Goal: Navigation & Orientation: Go to known website

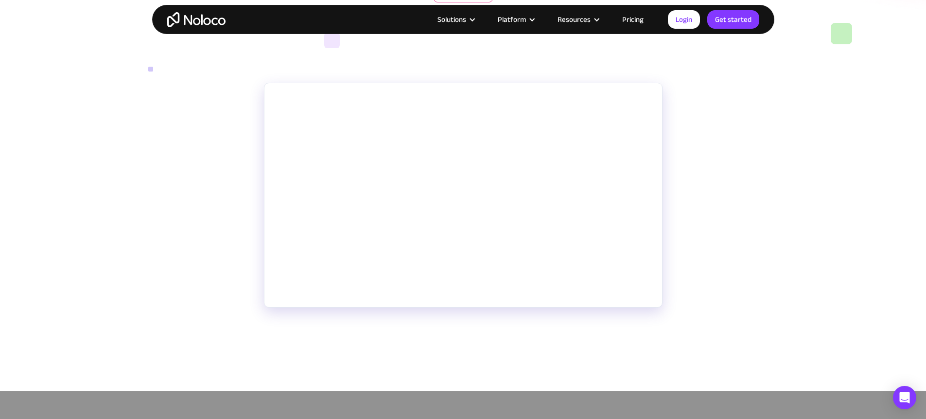
click at [757, 250] on section "Noloco is a no code application that connects to Airtable, SmartSuite, and othe…" at bounding box center [463, 232] width 926 height 318
click at [631, 19] on link "Pricing" at bounding box center [633, 19] width 46 height 13
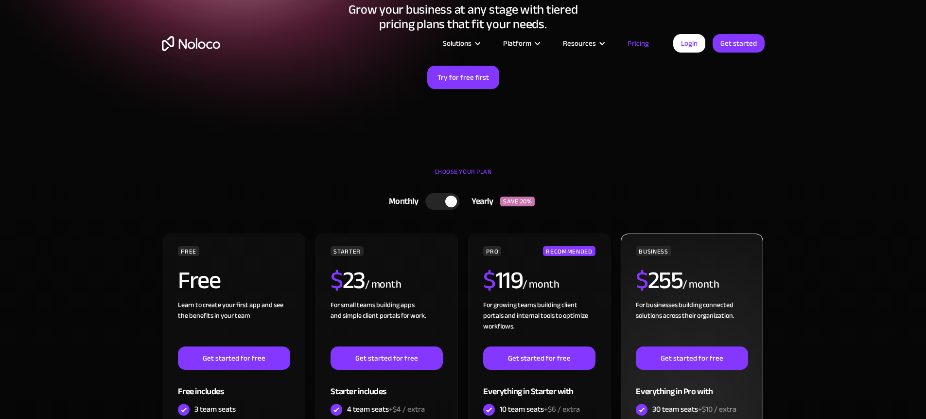
scroll to position [344, 0]
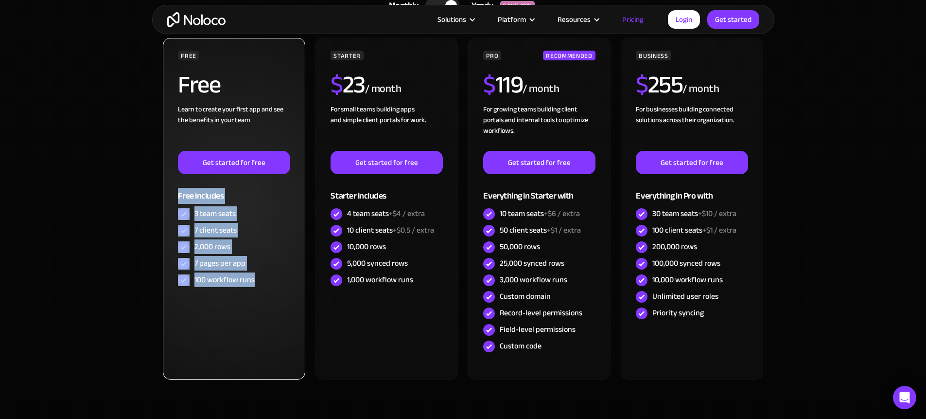
drag, startPoint x: 262, startPoint y: 290, endPoint x: 173, endPoint y: 189, distance: 135.3
click at [173, 189] on div "FREE Free Learn to create your first app and see the benefits in your team ‍ Ge…" at bounding box center [234, 208] width 142 height 341
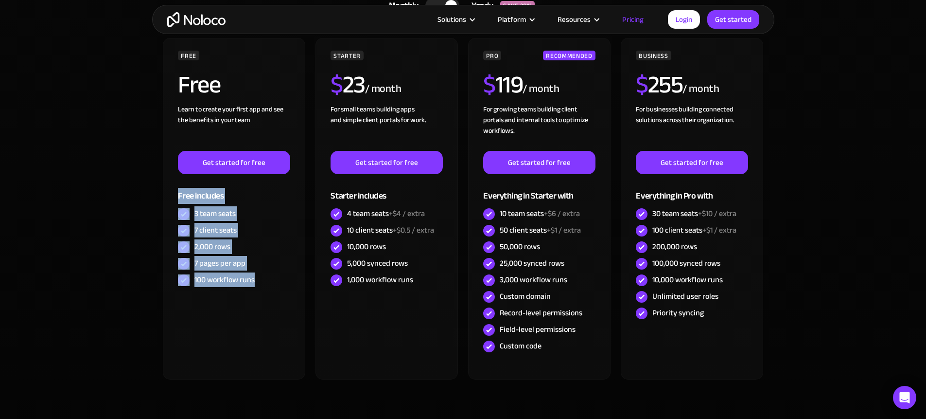
copy div "Free includes 3 team seats 7 client seats 2,000 rows 7 pages per app 100 workfl…"
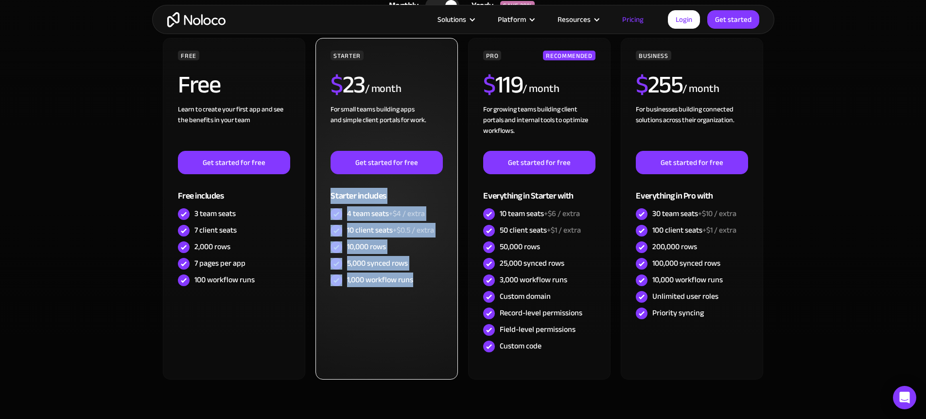
drag, startPoint x: 424, startPoint y: 291, endPoint x: 321, endPoint y: 191, distance: 144.0
click at [321, 191] on div "STARTER $ 23 / month For small teams building apps and simple client portals fo…" at bounding box center [386, 208] width 142 height 341
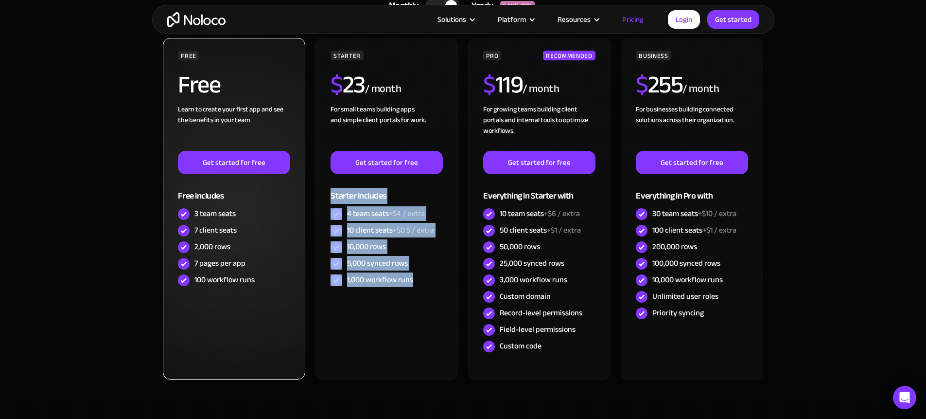
copy div "Starter includes 4 team seats +$4 / extra 10 client seats +$0.5 / extra 10,000 …"
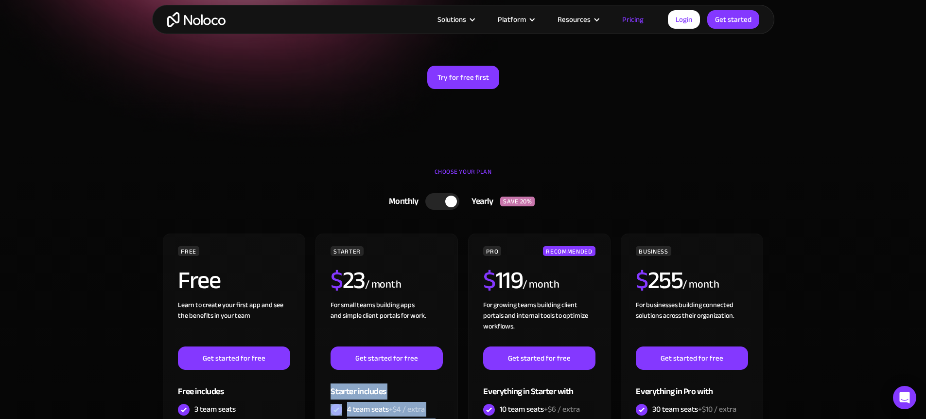
scroll to position [0, 0]
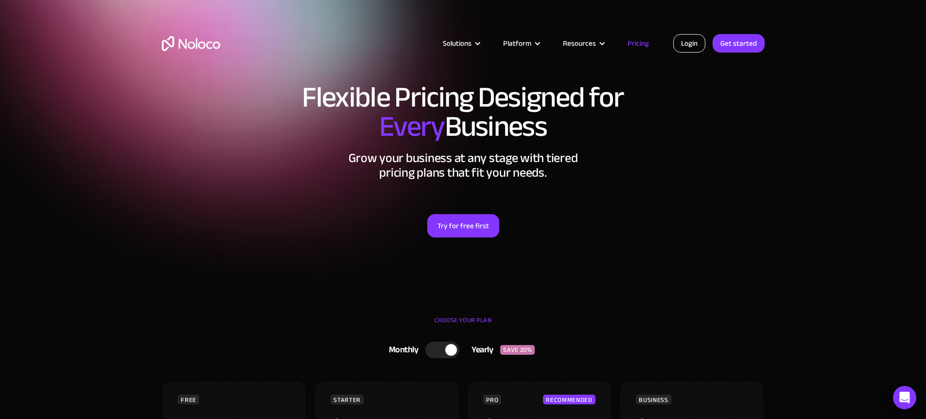
click at [691, 47] on link "Login" at bounding box center [689, 43] width 32 height 18
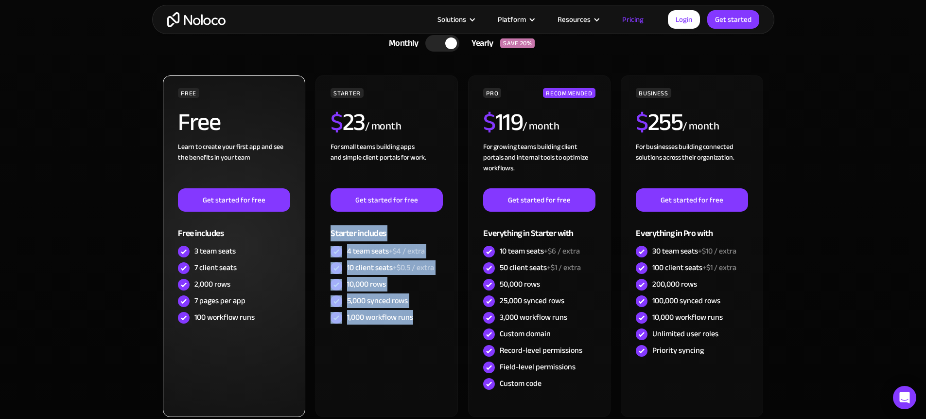
scroll to position [339, 0]
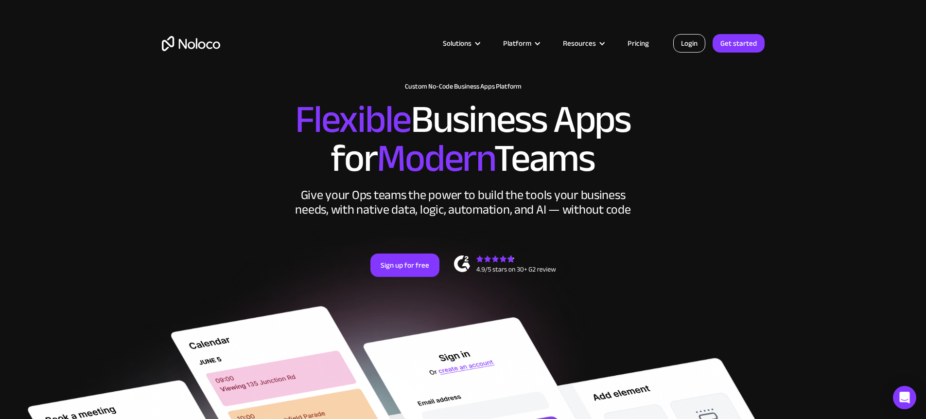
click at [684, 48] on link "Login" at bounding box center [689, 43] width 32 height 18
